Goal: Navigation & Orientation: Find specific page/section

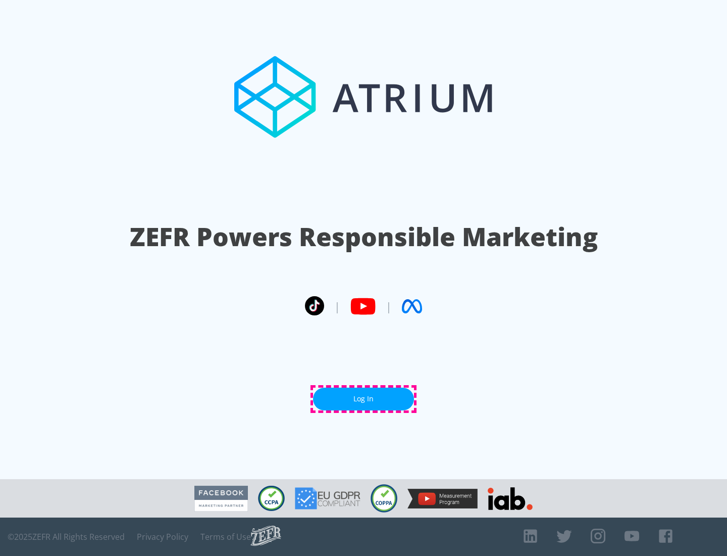
click at [364, 399] on link "Log In" at bounding box center [363, 398] width 101 height 23
